Goal: Information Seeking & Learning: Learn about a topic

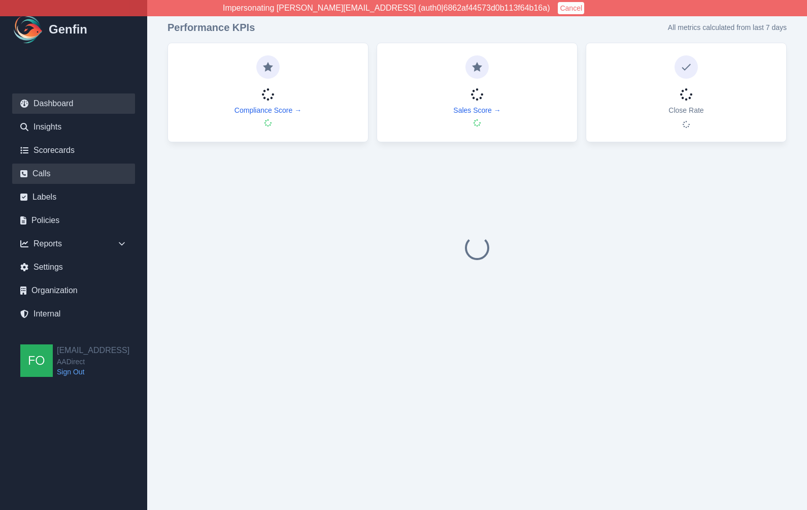
click at [44, 175] on link "Calls" at bounding box center [73, 173] width 123 height 20
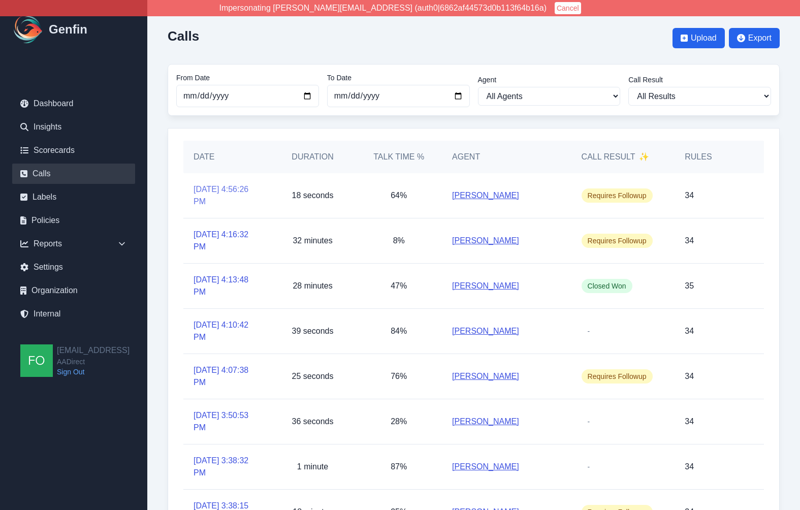
click at [216, 186] on link "9/22/2025, 4:56:26 PM" at bounding box center [226, 195] width 66 height 24
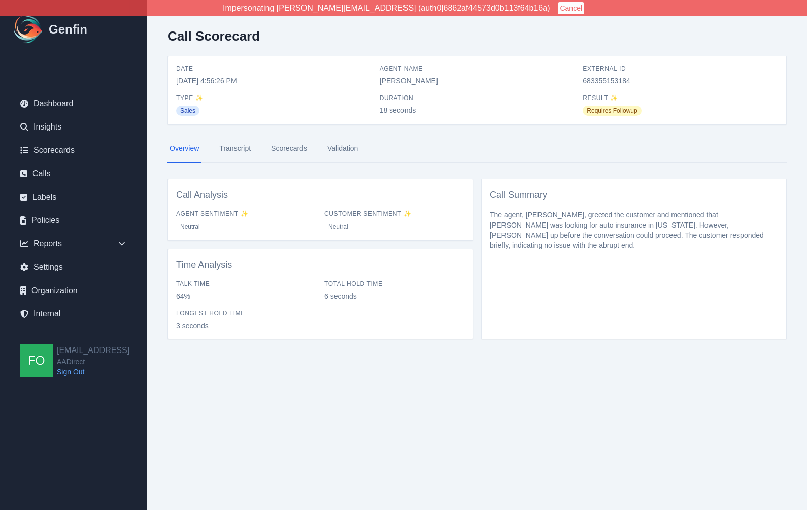
click at [610, 78] on span "683355153184" at bounding box center [680, 81] width 195 height 10
copy span "683355153184"
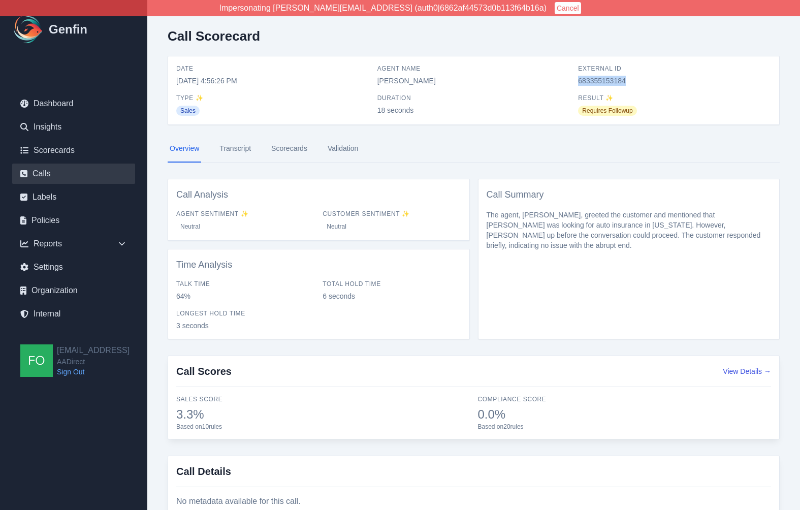
click at [48, 176] on link "Calls" at bounding box center [73, 173] width 123 height 20
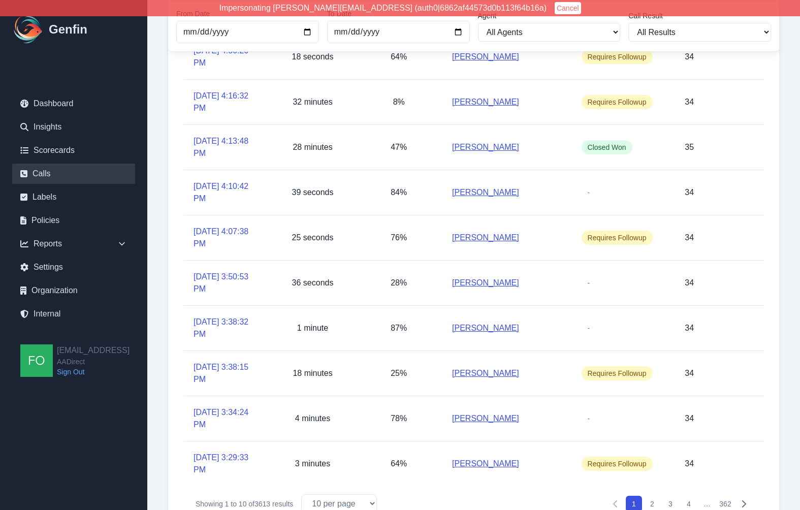
scroll to position [173, 0]
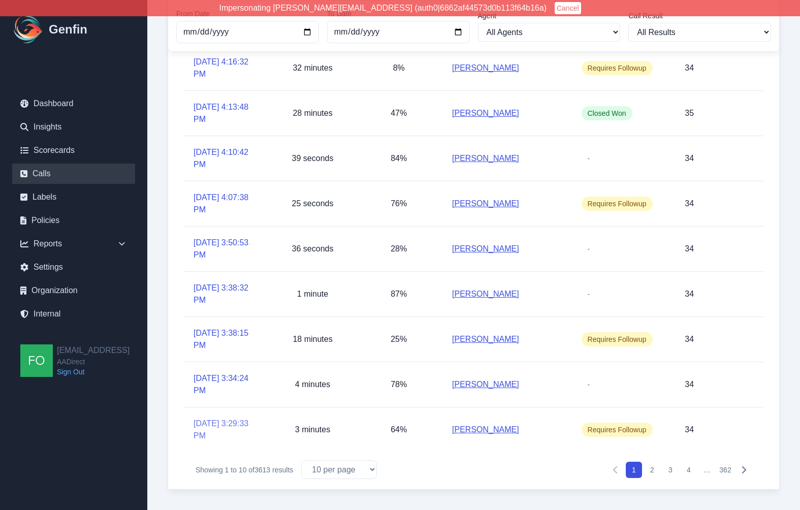
click at [212, 428] on link "9/22/2025, 3:29:33 PM" at bounding box center [226, 429] width 66 height 24
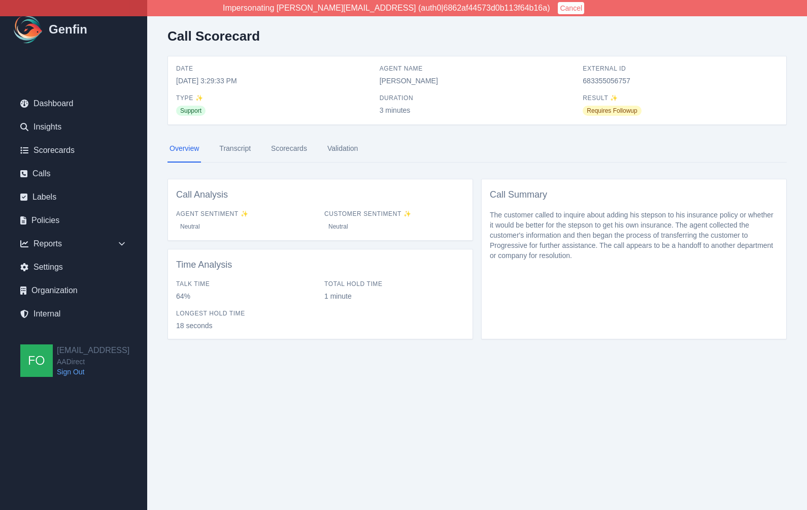
click at [603, 85] on span "683355056757" at bounding box center [680, 81] width 195 height 10
copy span "683355056757"
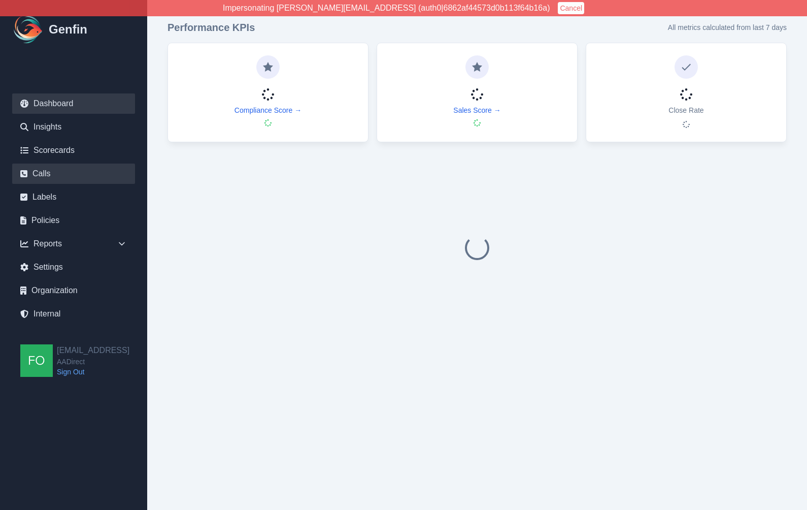
click at [46, 178] on link "Calls" at bounding box center [73, 173] width 123 height 20
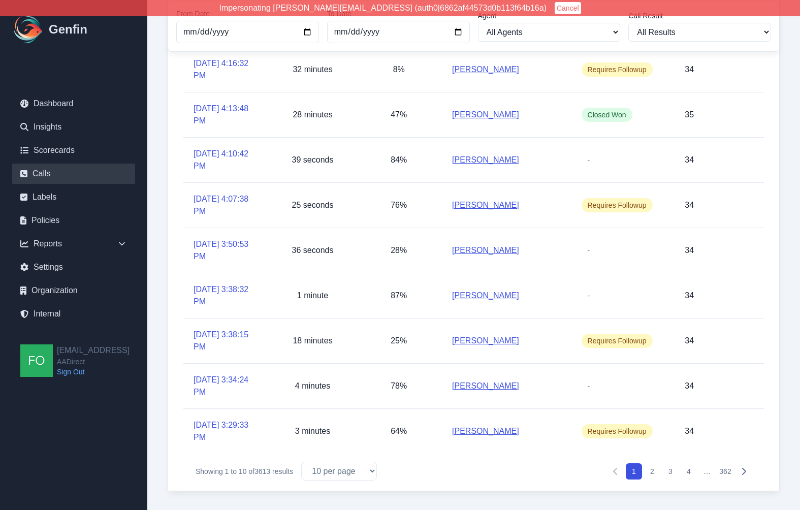
scroll to position [173, 0]
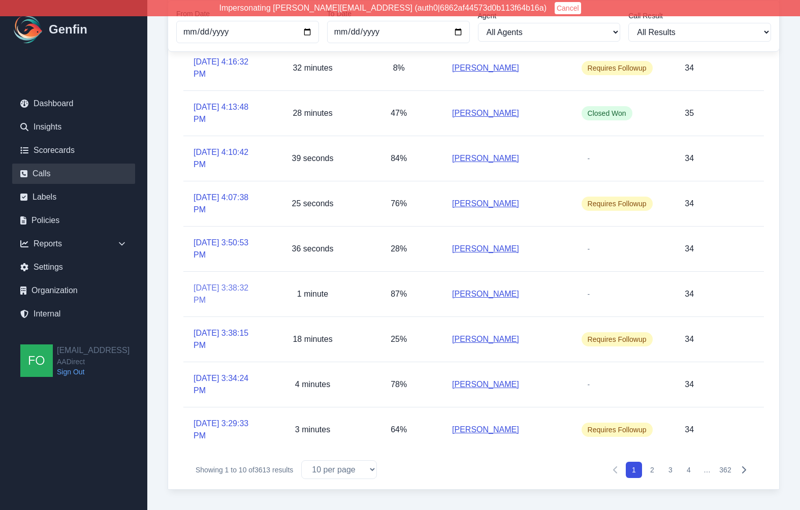
click at [213, 286] on link "9/22/2025, 3:38:32 PM" at bounding box center [226, 294] width 66 height 24
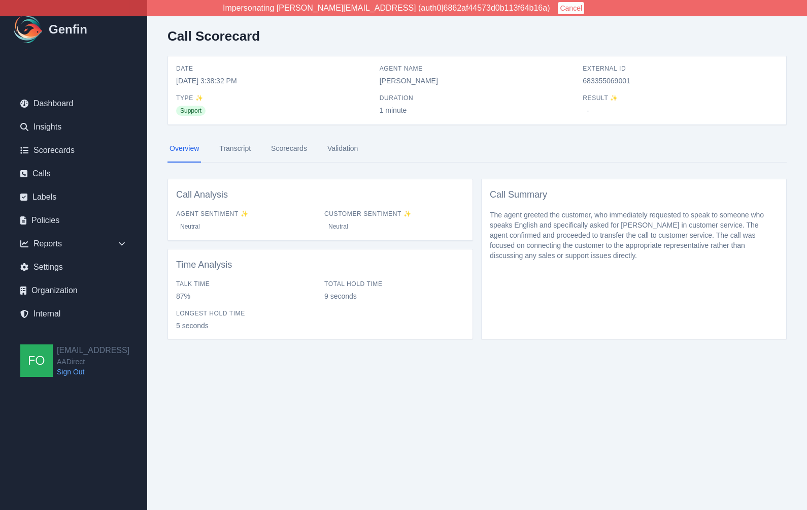
click at [613, 82] on span "683355069001" at bounding box center [680, 81] width 195 height 10
copy span "683355069001"
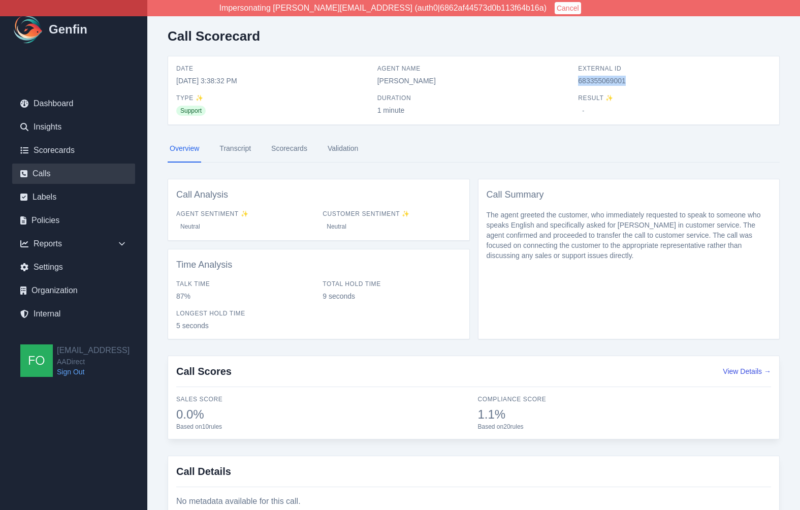
click at [38, 171] on link "Calls" at bounding box center [73, 173] width 123 height 20
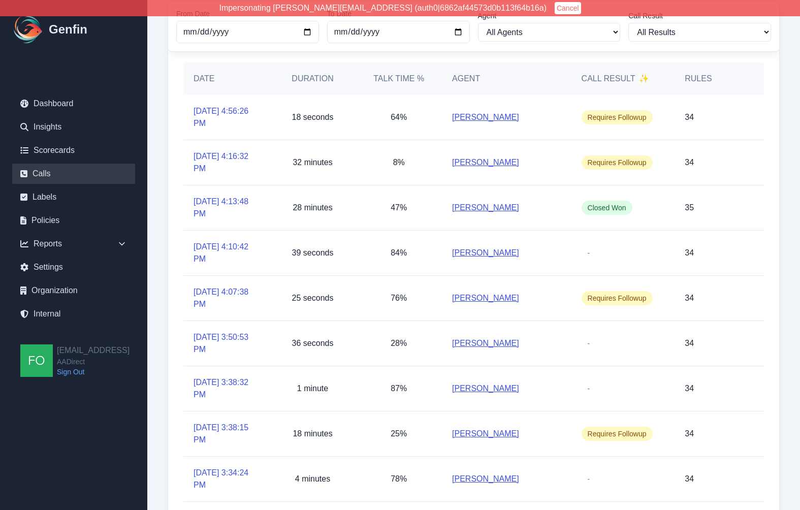
scroll to position [84, 0]
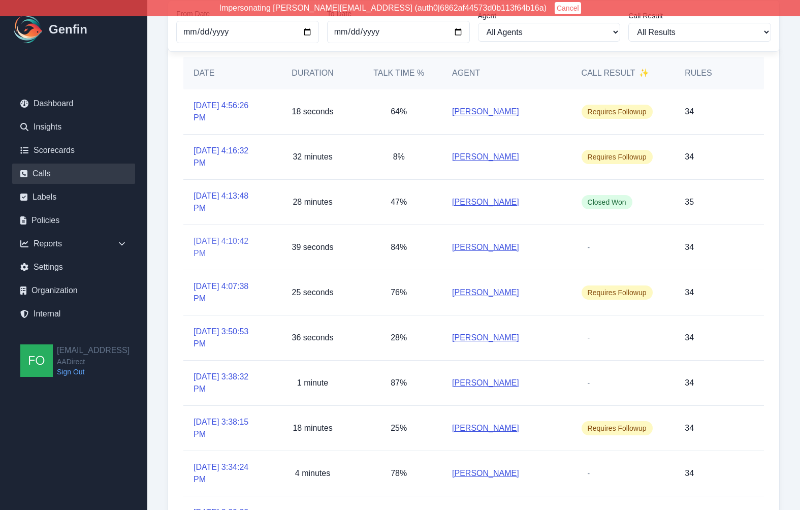
click at [218, 237] on link "9/22/2025, 4:10:42 PM" at bounding box center [226, 247] width 66 height 24
click at [216, 290] on link "9/22/2025, 4:07:38 PM" at bounding box center [226, 292] width 66 height 24
click at [214, 331] on link "9/22/2025, 3:50:53 PM" at bounding box center [226, 337] width 66 height 24
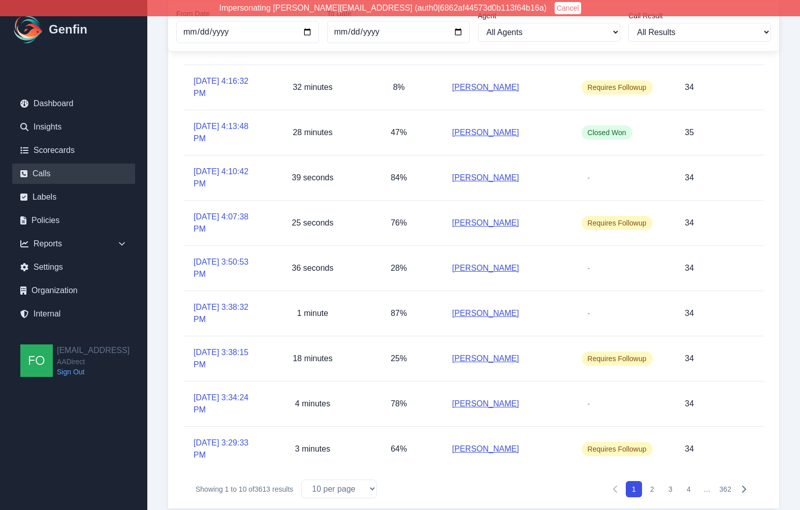
scroll to position [156, 0]
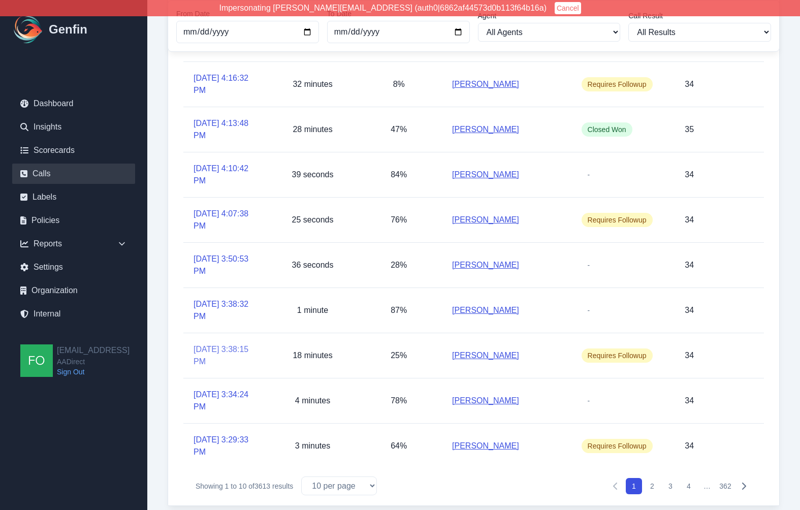
click at [226, 357] on link "[DATE] 3:38:15 PM" at bounding box center [226, 355] width 66 height 24
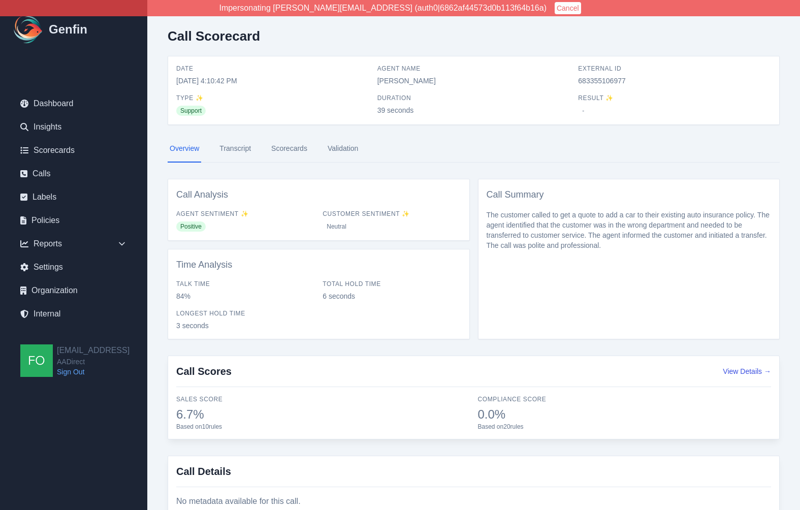
click at [601, 80] on span "683355106977" at bounding box center [674, 81] width 193 height 10
copy span "683355106977"
